Goal: Navigation & Orientation: Understand site structure

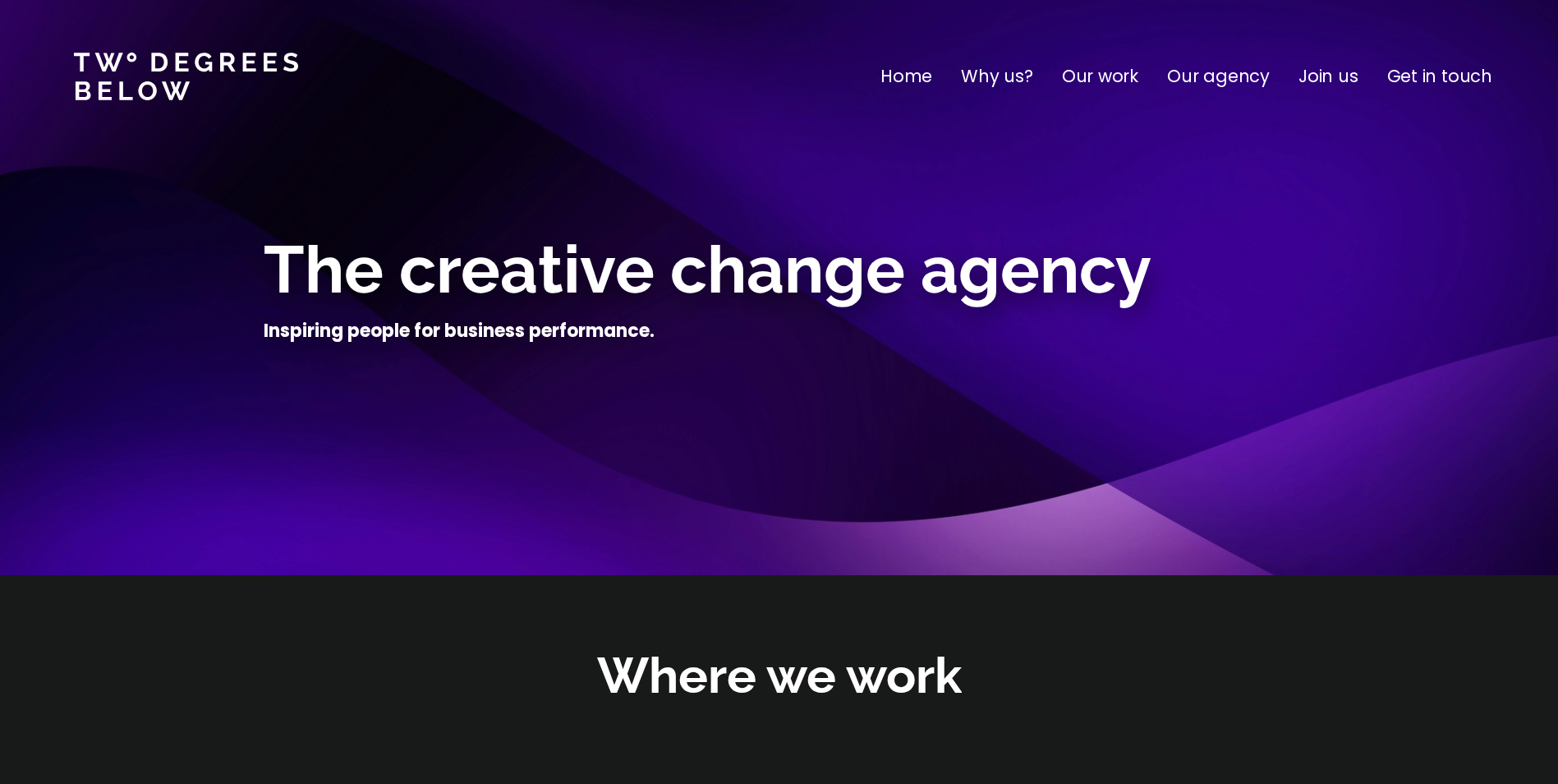
click at [1422, 73] on p "Get in touch" at bounding box center [1441, 76] width 105 height 26
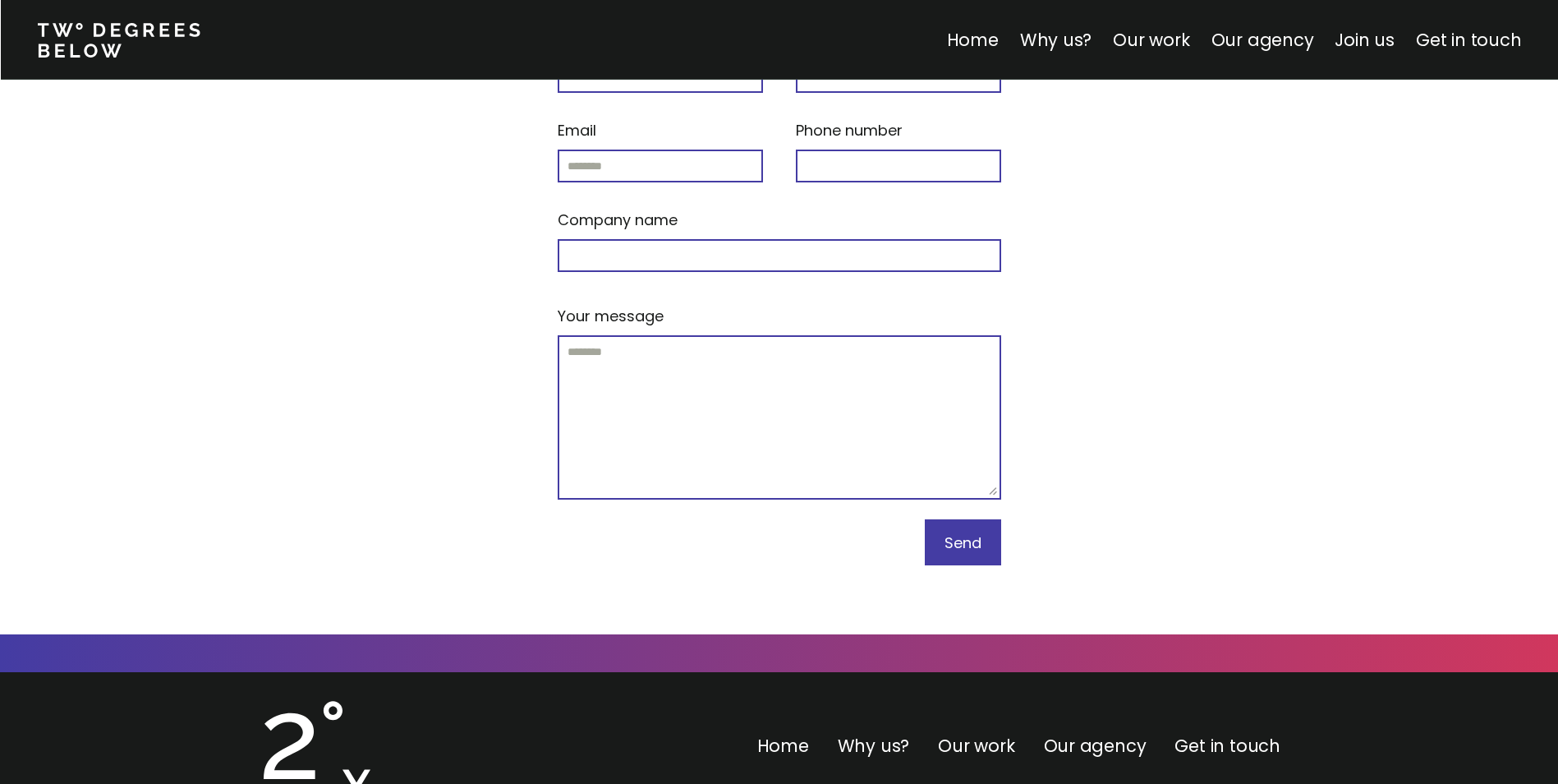
scroll to position [6987, 0]
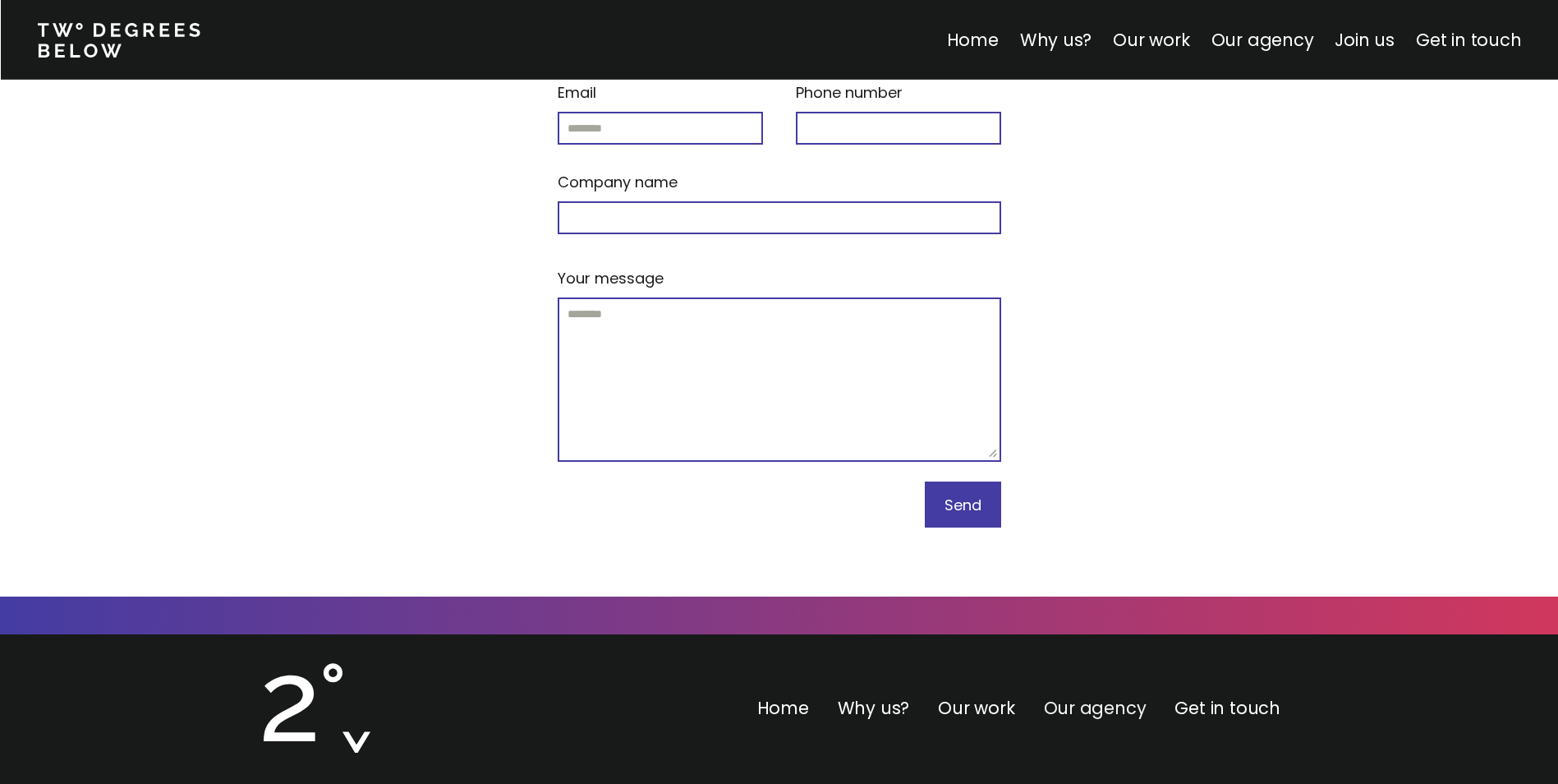
click at [1064, 695] on link "Our agency" at bounding box center [1095, 707] width 103 height 24
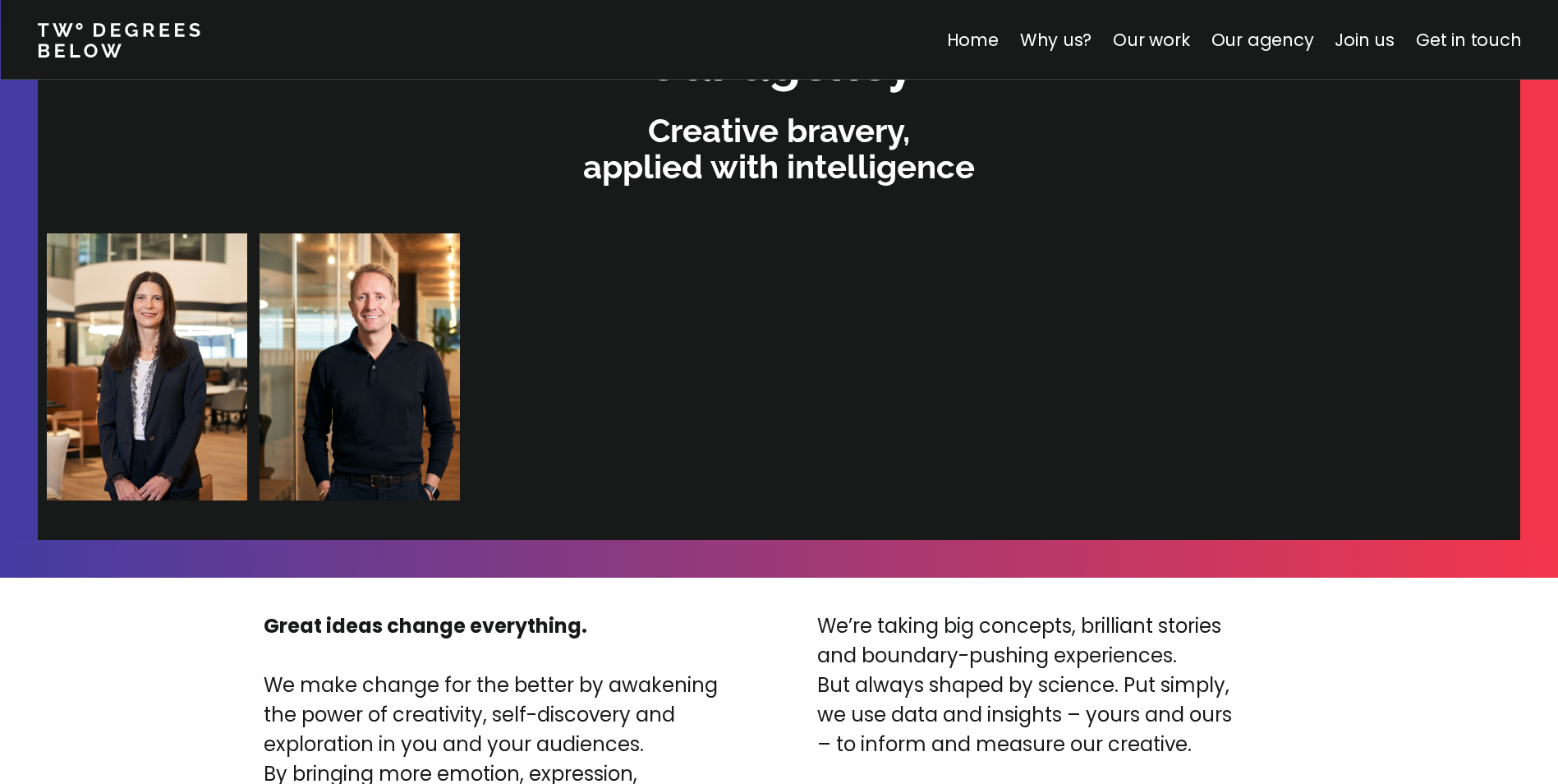
scroll to position [3489, 0]
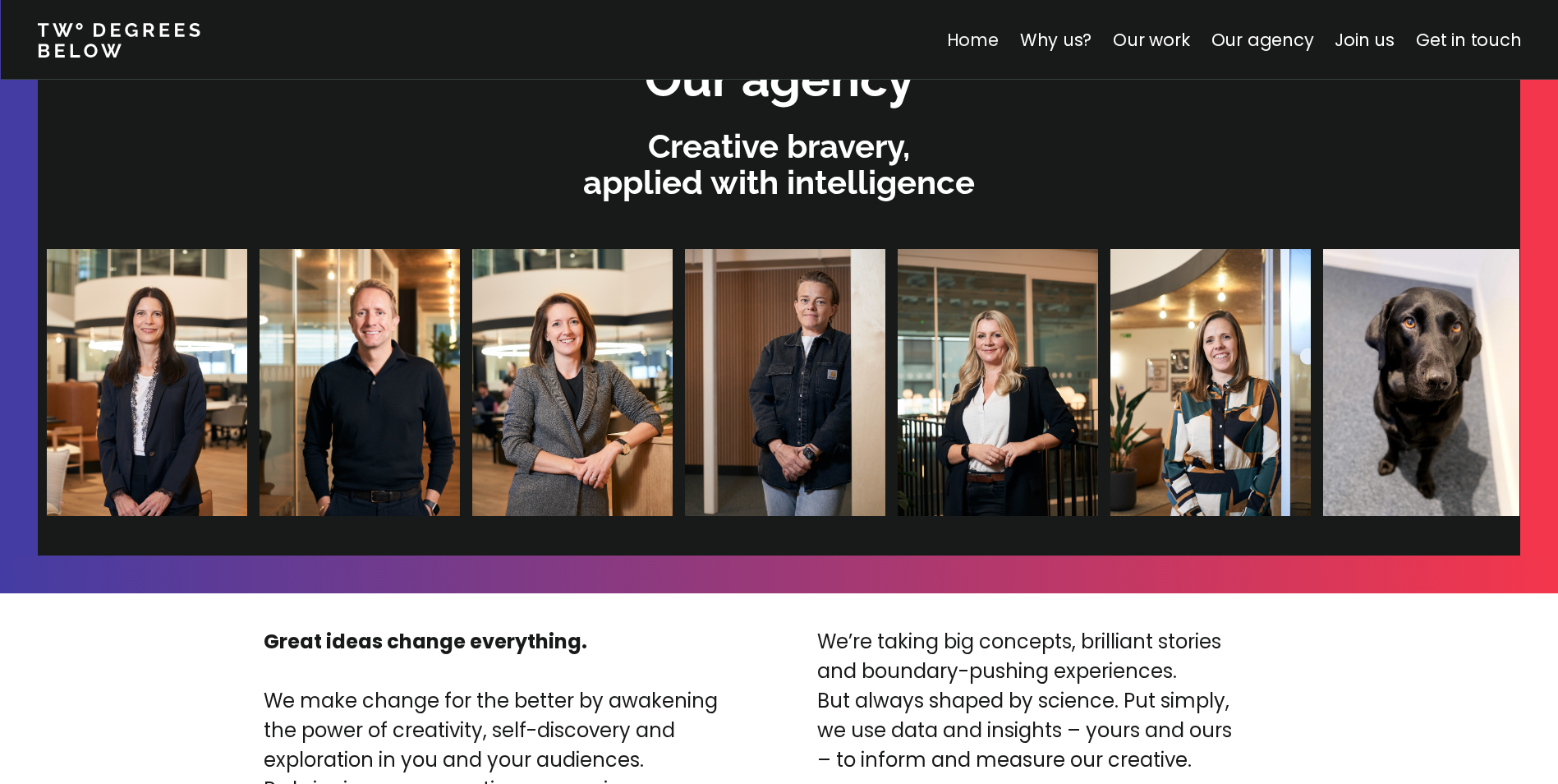
click at [995, 43] on link "Home" at bounding box center [972, 40] width 52 height 24
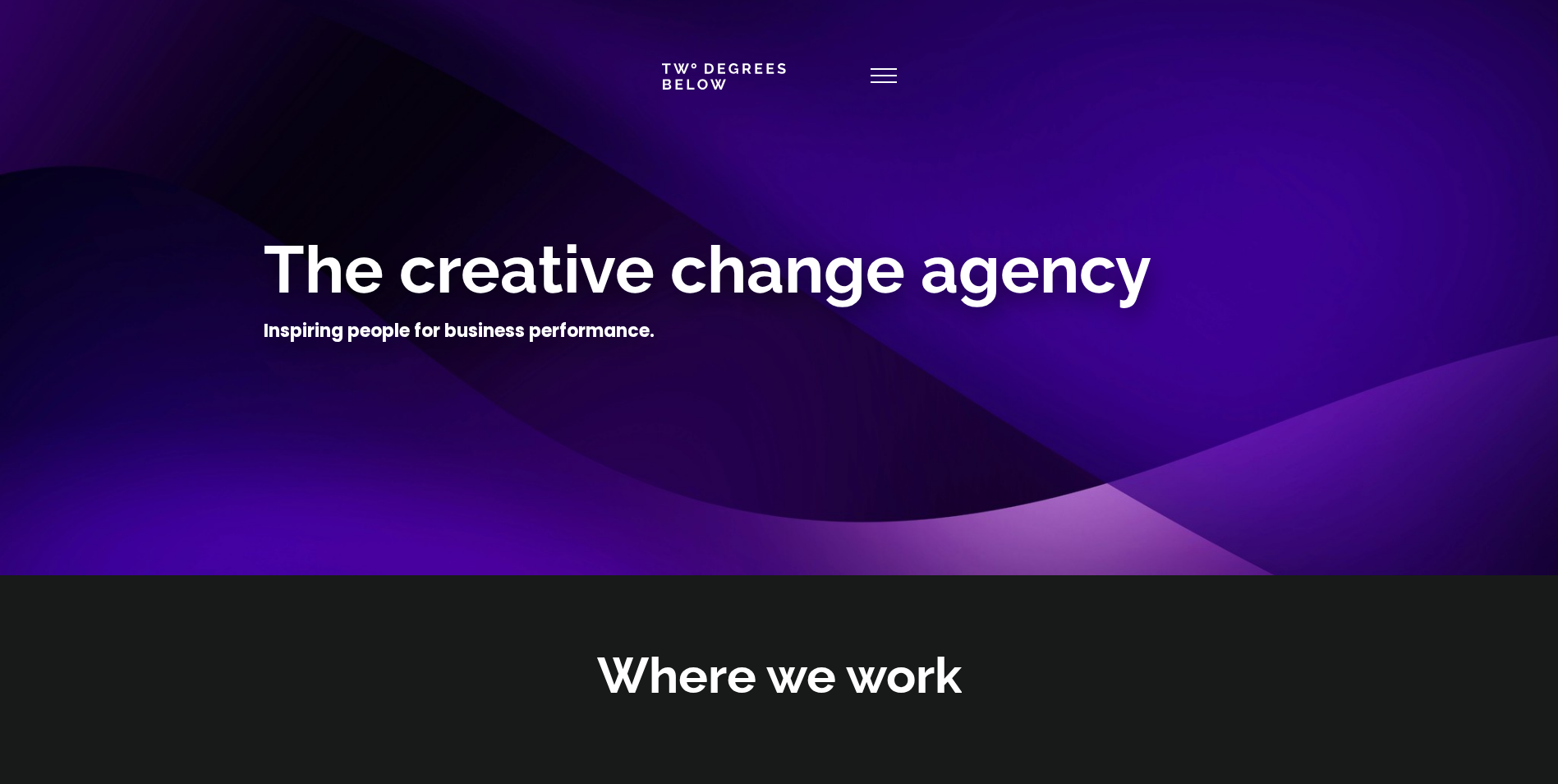
click at [889, 77] on use at bounding box center [884, 76] width 26 height 13
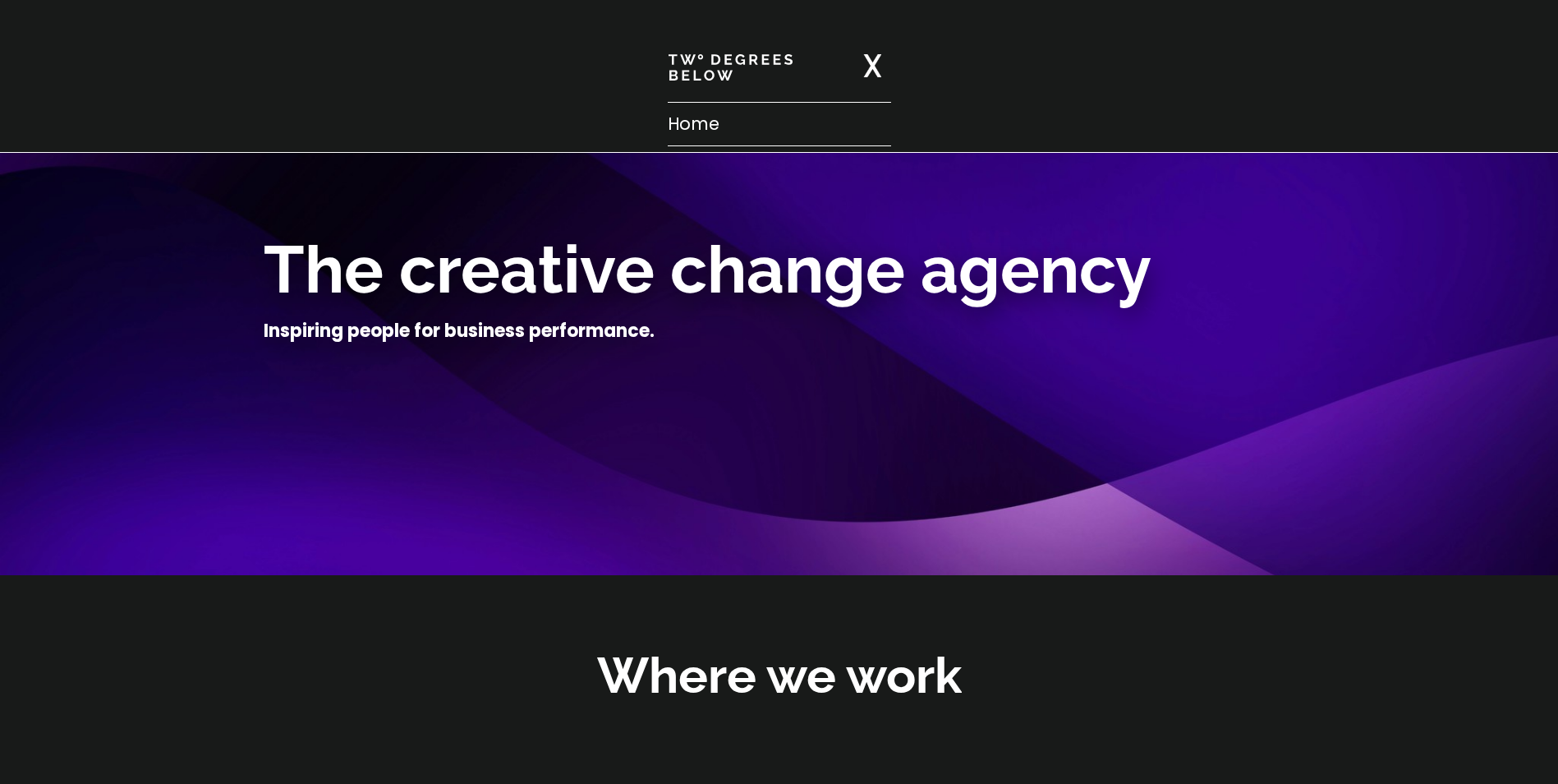
click at [707, 119] on p "Home" at bounding box center [779, 124] width 224 height 26
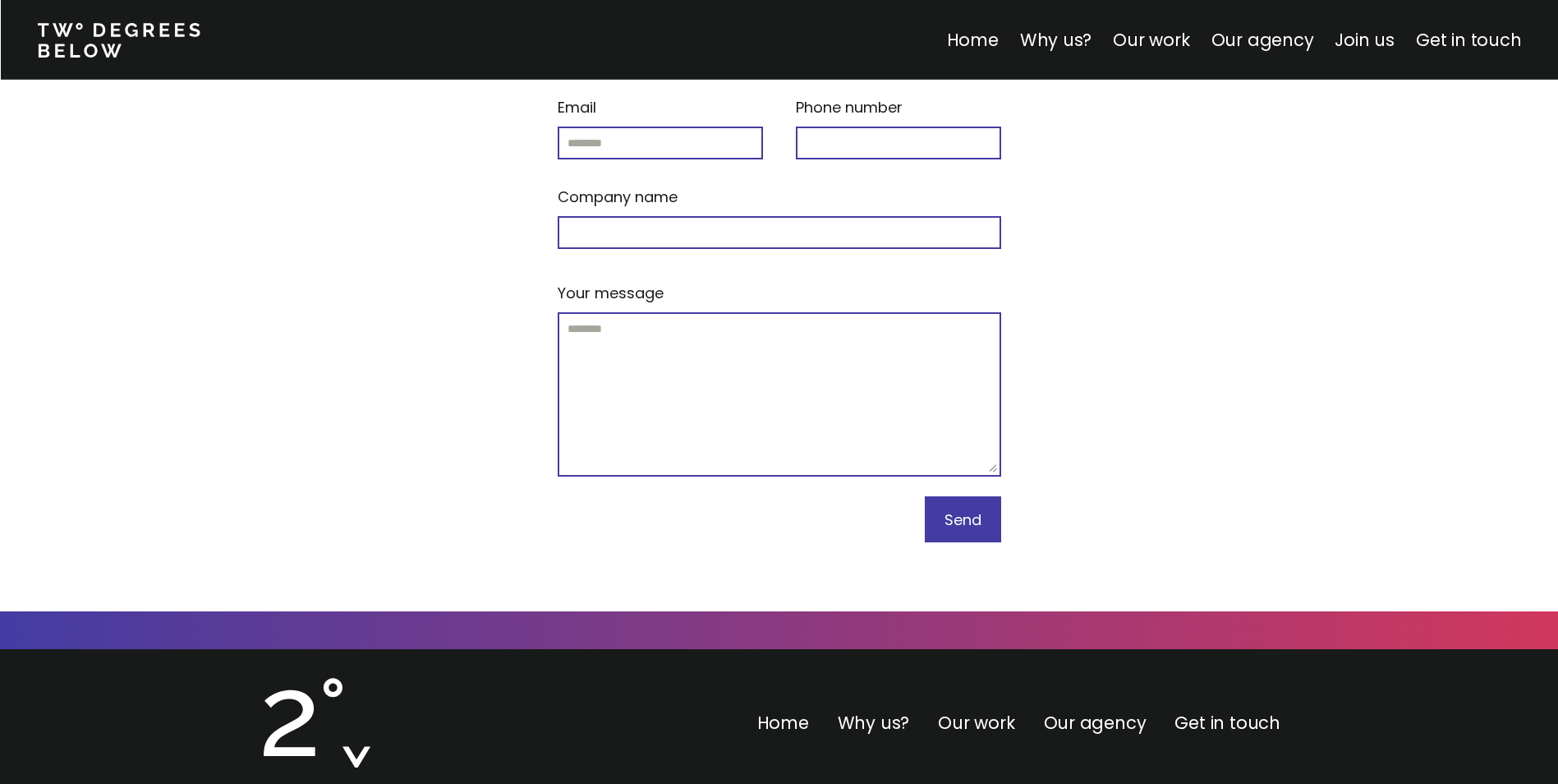
scroll to position [6987, 0]
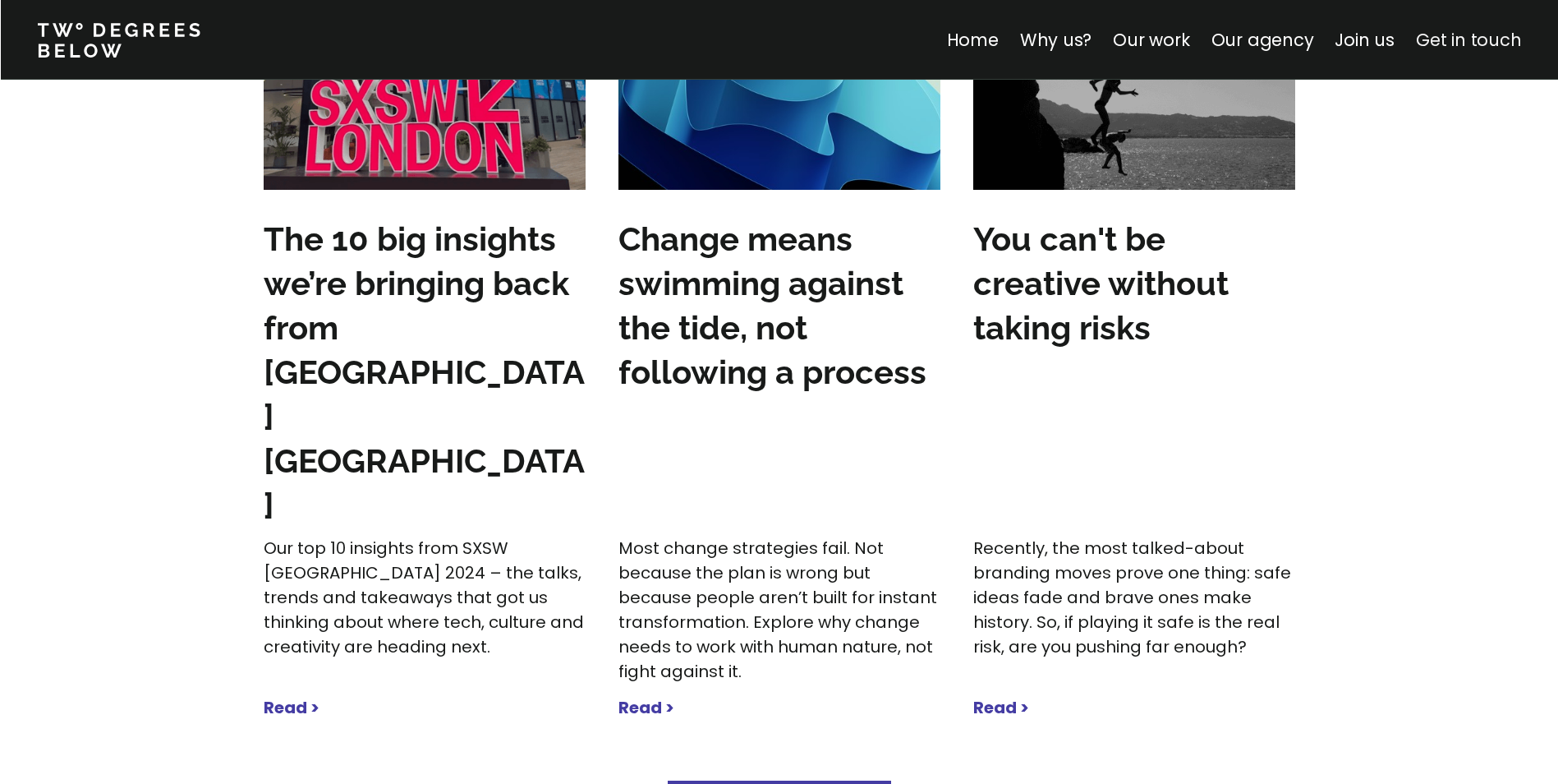
click at [1447, 44] on link "Get in touch" at bounding box center [1469, 40] width 105 height 24
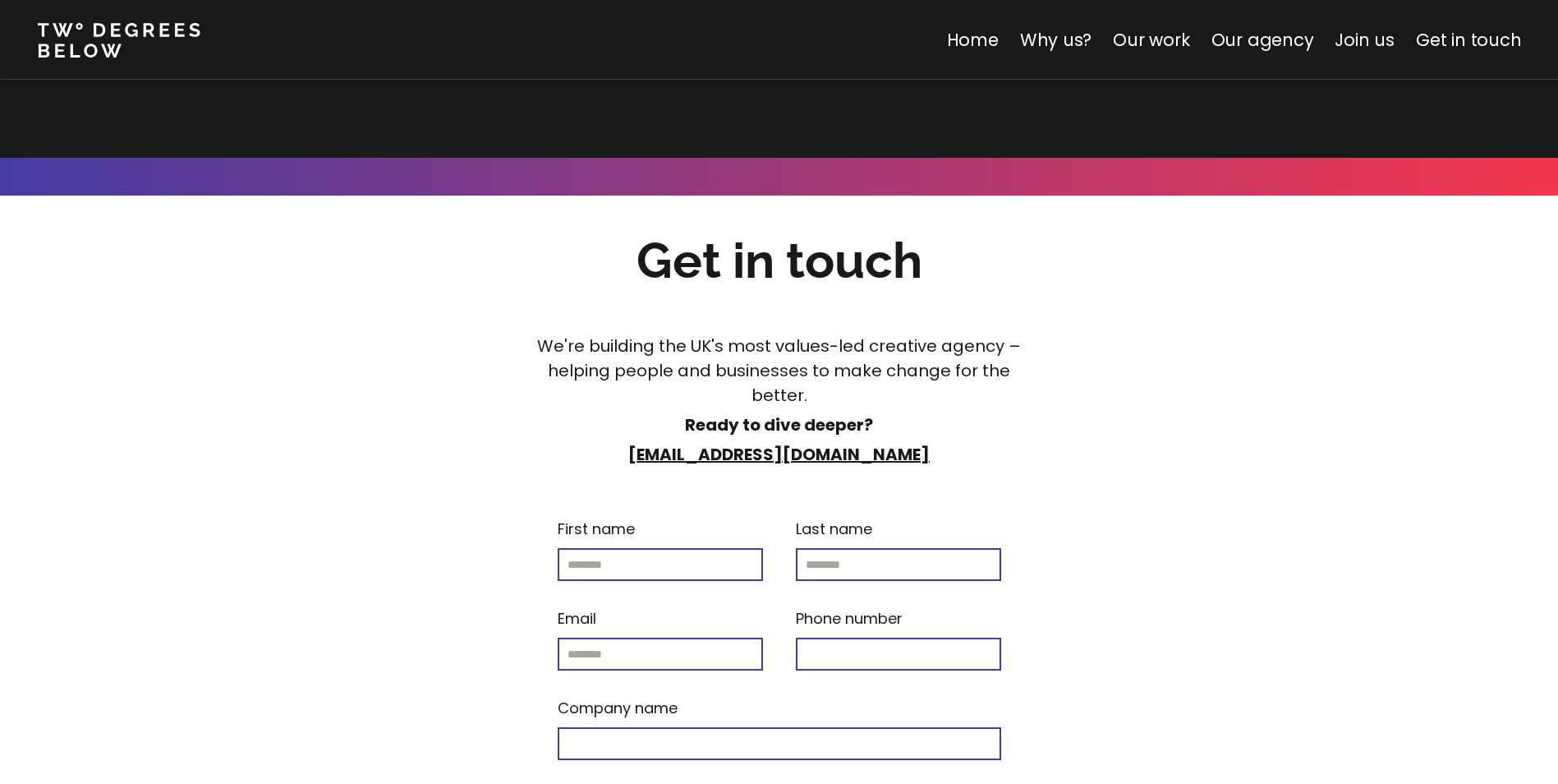
click at [1373, 39] on link "Join us" at bounding box center [1365, 40] width 60 height 24
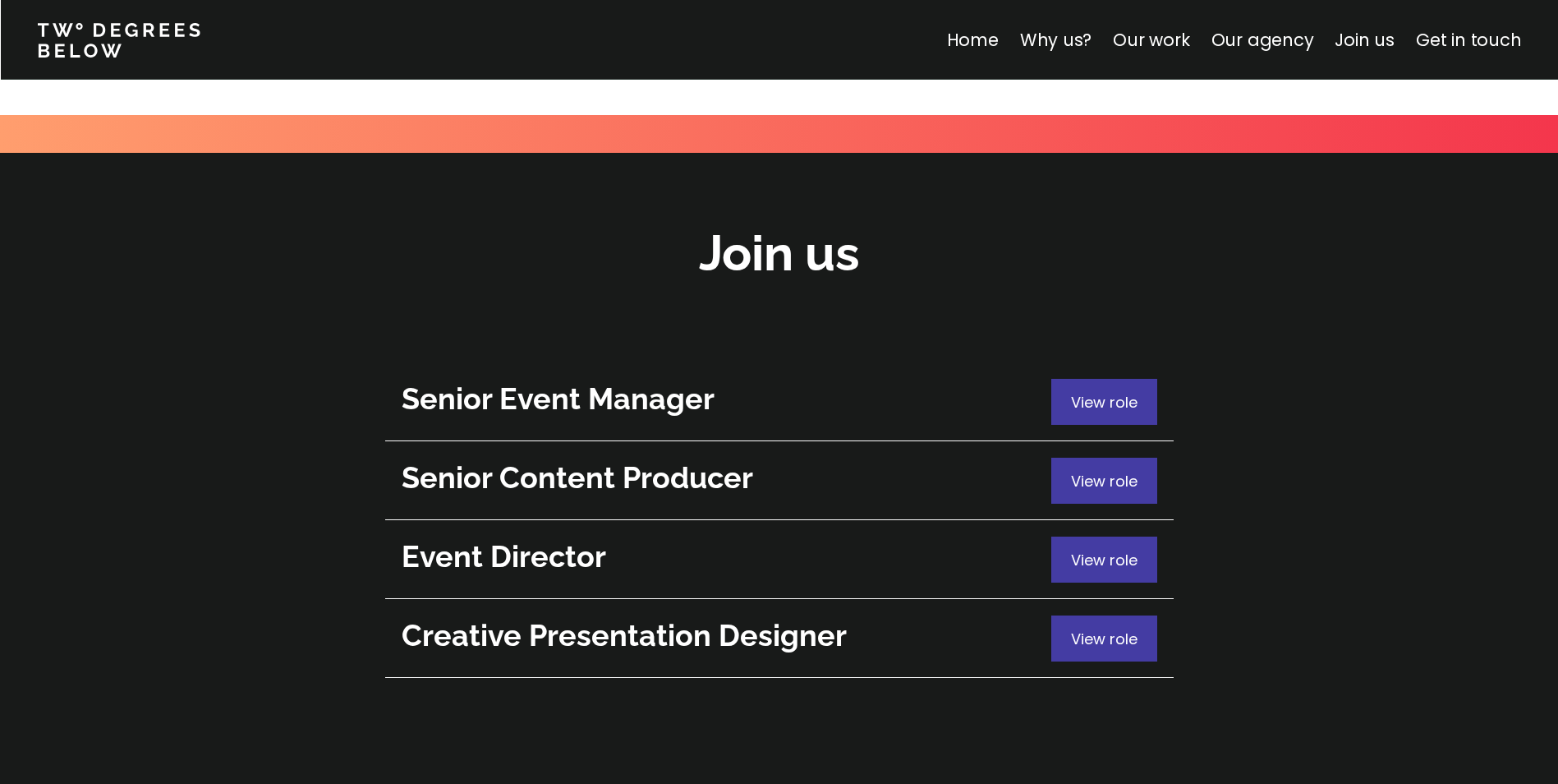
scroll to position [5829, 0]
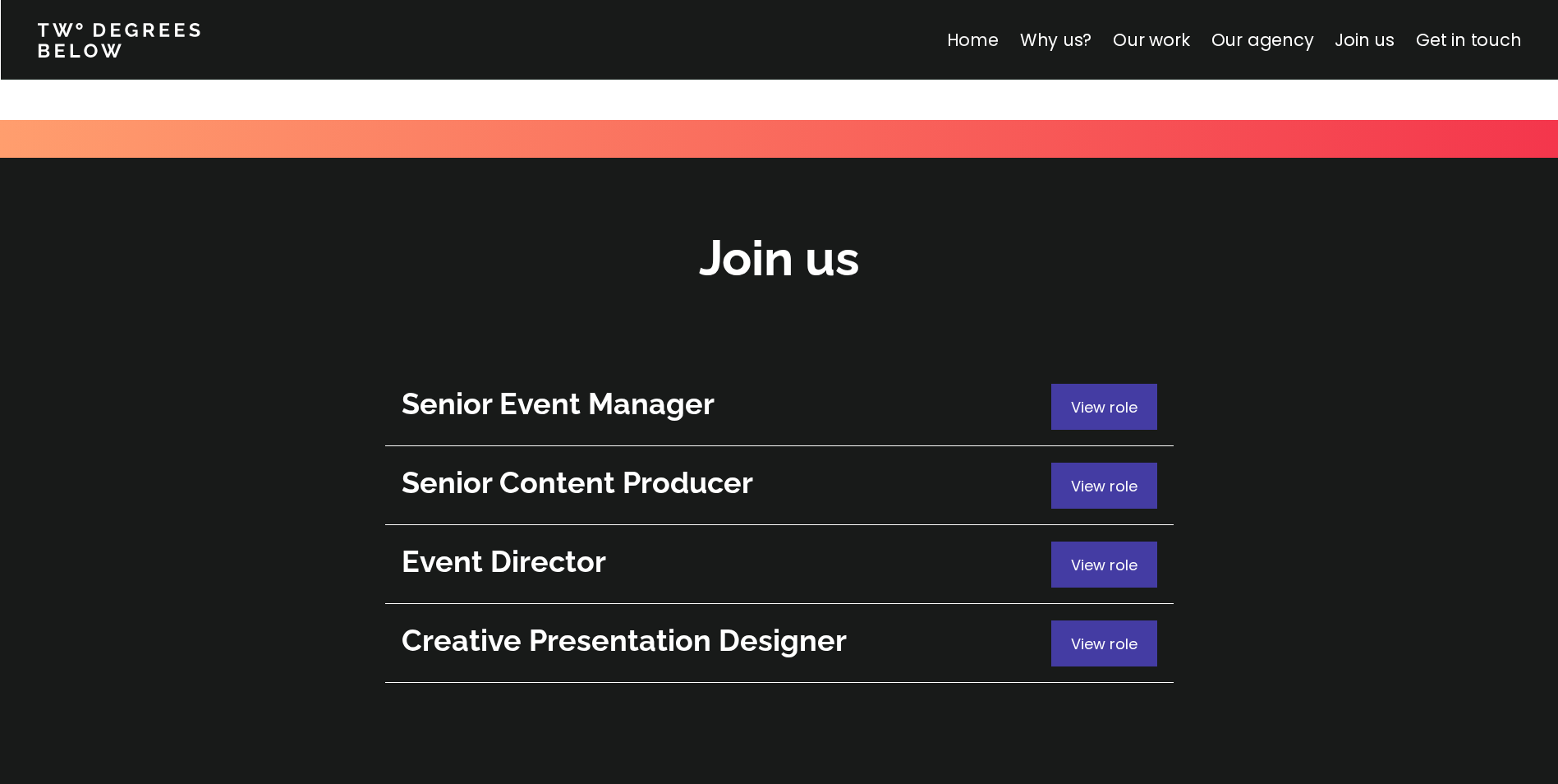
click at [998, 43] on link "Home" at bounding box center [972, 40] width 52 height 24
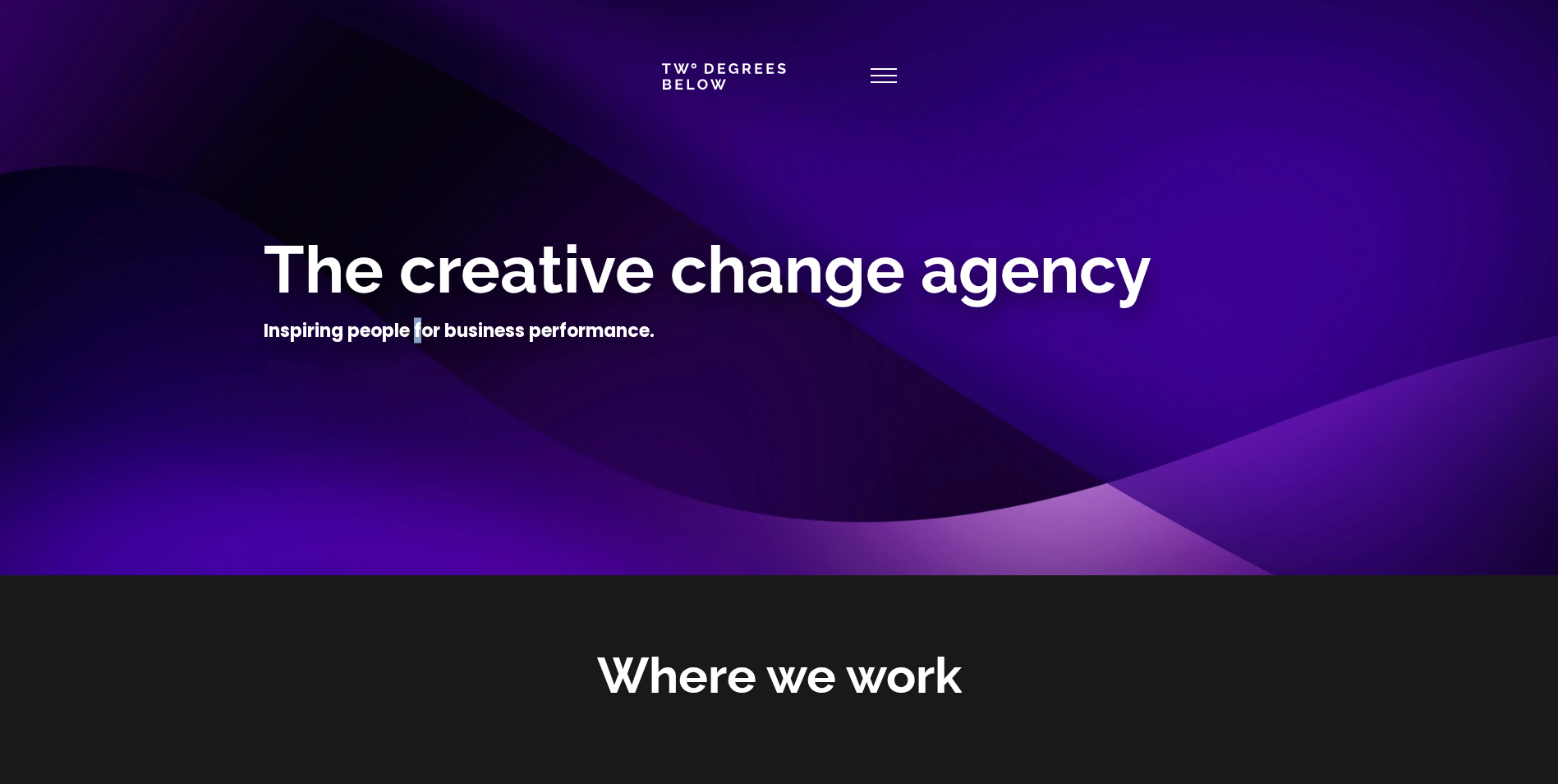
click at [448, 333] on h4 "Inspiring people for business performance." at bounding box center [459, 331] width 391 height 25
drag, startPoint x: 448, startPoint y: 333, endPoint x: 786, endPoint y: 374, distance: 340.5
click at [746, 380] on div at bounding box center [779, 372] width 1032 height 41
click at [1468, 186] on img at bounding box center [779, 288] width 1558 height 575
